Goal: Information Seeking & Learning: Learn about a topic

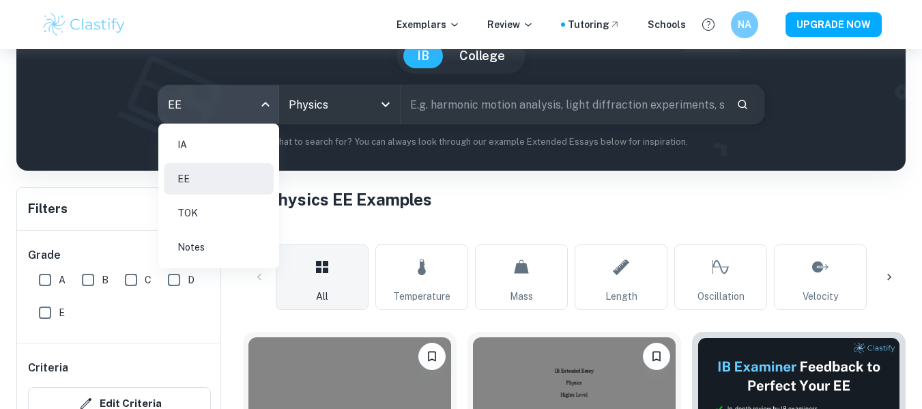
scroll to position [136, 0]
click at [202, 232] on li "Notes" at bounding box center [219, 246] width 110 height 31
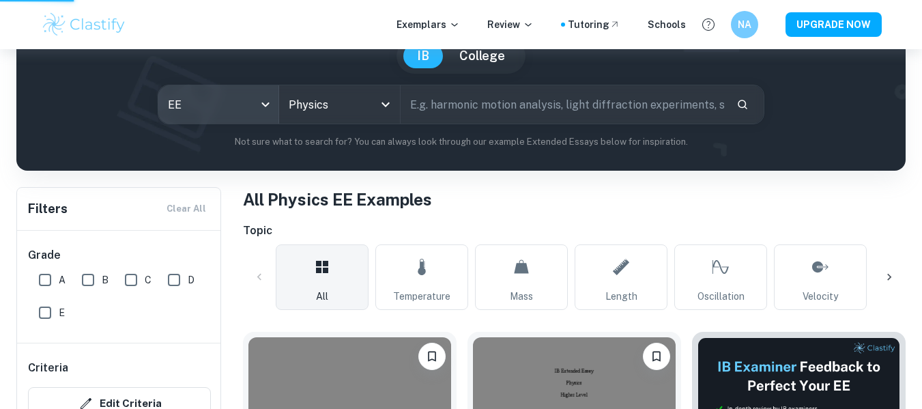
type input "notes"
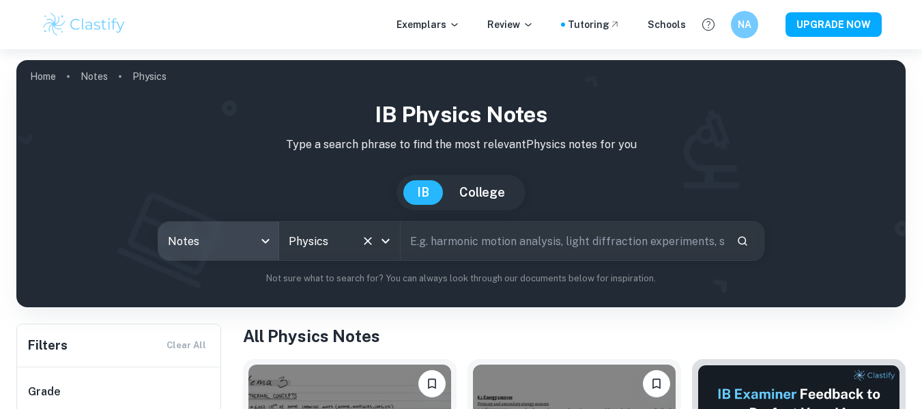
click at [341, 237] on input "Physics" at bounding box center [320, 241] width 70 height 26
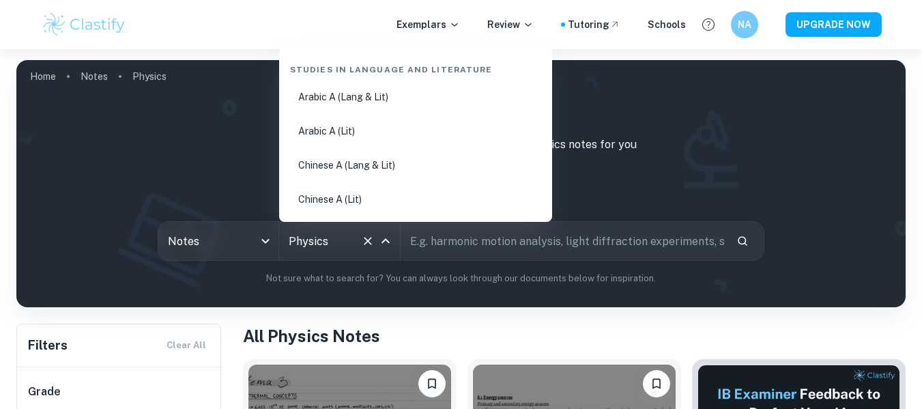
scroll to position [2055, 0]
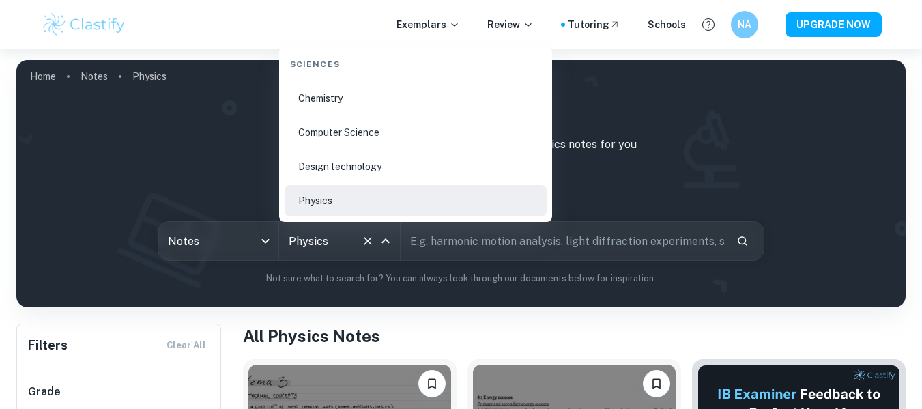
click at [353, 239] on input "Physics" at bounding box center [320, 241] width 70 height 26
drag, startPoint x: 358, startPoint y: 239, endPoint x: 298, endPoint y: 11, distance: 235.6
click at [359, 239] on button "Clear" at bounding box center [367, 240] width 19 height 19
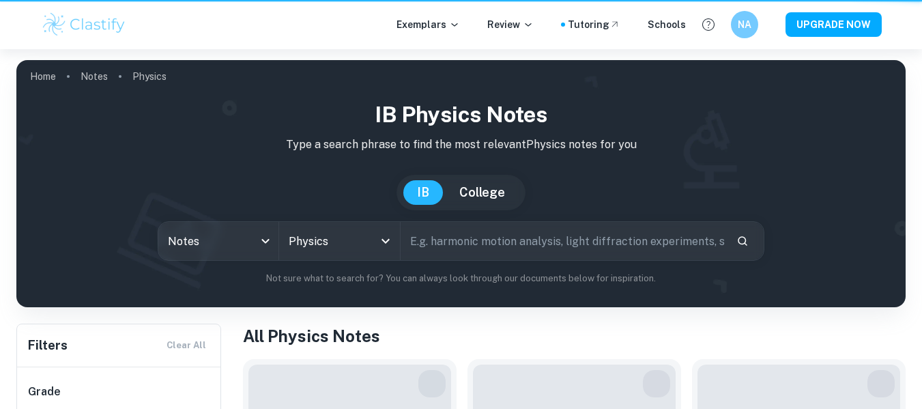
click at [85, 20] on img at bounding box center [84, 24] width 87 height 27
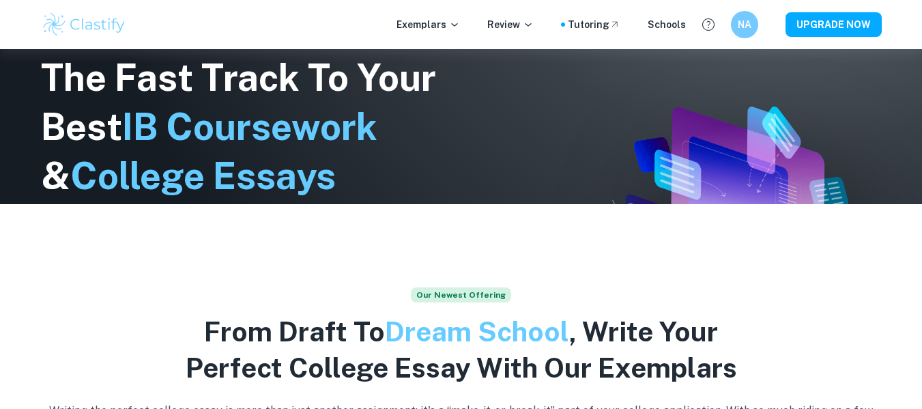
scroll to position [68, 0]
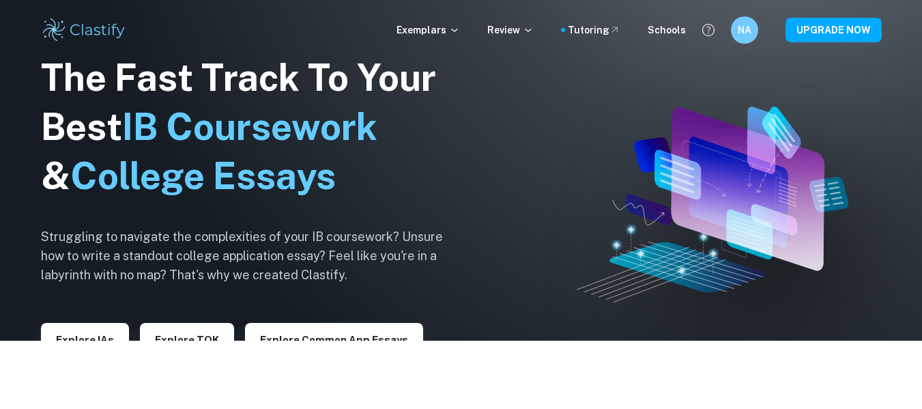
click at [318, 332] on button "Explore Common App essays" at bounding box center [334, 339] width 178 height 33
